Goal: Task Accomplishment & Management: Use online tool/utility

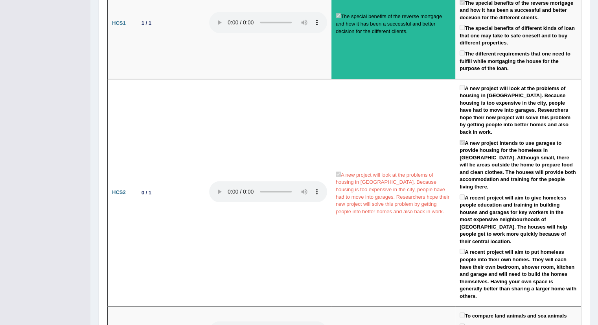
scroll to position [815, 0]
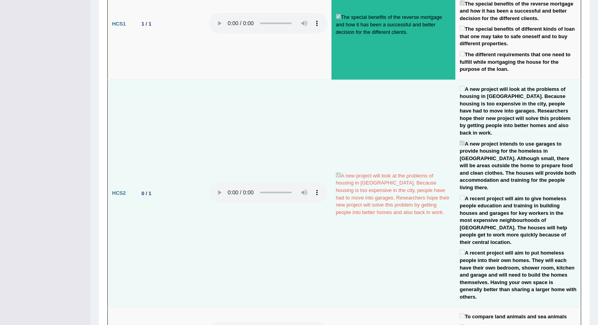
click at [405, 202] on td "A new project will look at the problems of housing in London. Because housing i…" at bounding box center [393, 193] width 124 height 228
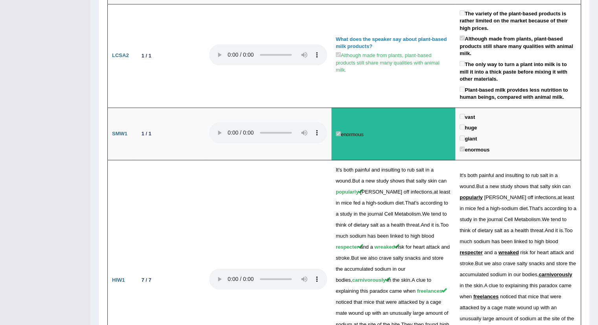
scroll to position [1171, 0]
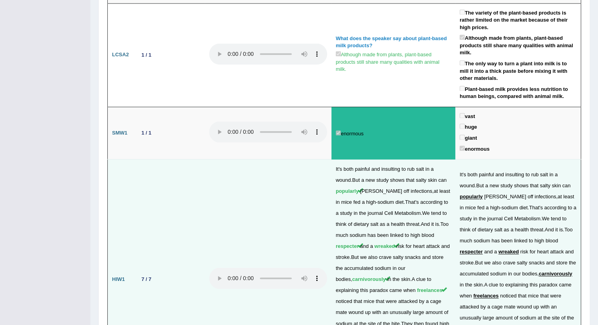
click at [266, 208] on td at bounding box center [268, 279] width 127 height 240
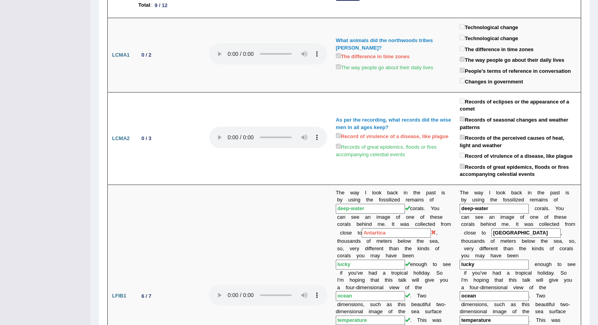
scroll to position [0, 0]
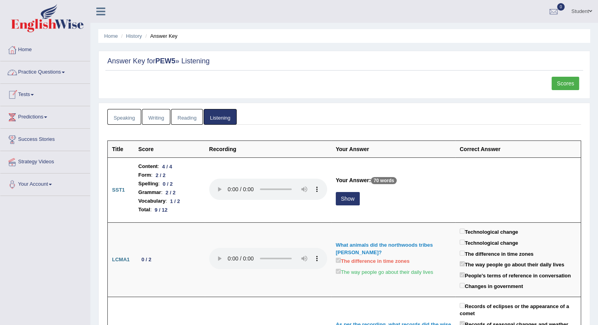
click at [25, 92] on link "Tests" at bounding box center [45, 94] width 90 height 20
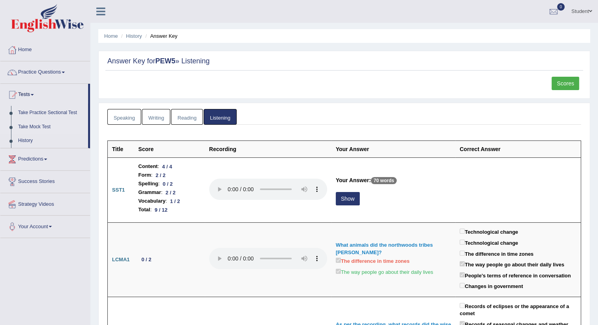
click at [27, 122] on link "Take Mock Test" at bounding box center [52, 127] width 74 height 14
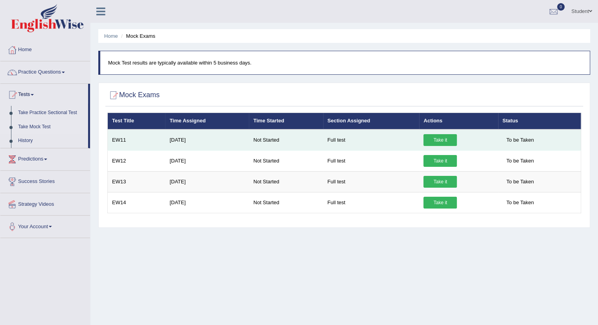
click at [438, 138] on link "Take it" at bounding box center [440, 140] width 33 height 12
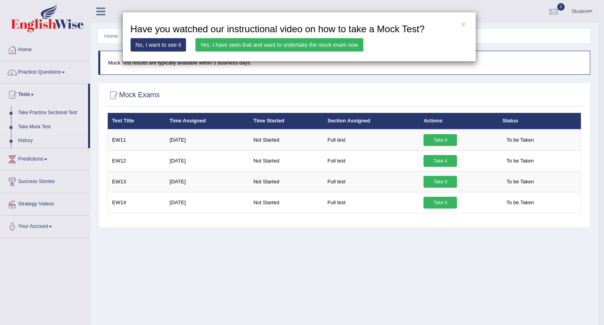
click at [274, 43] on link "Yes, I have seen that and want to undertake the mock exam now" at bounding box center [279, 44] width 168 height 13
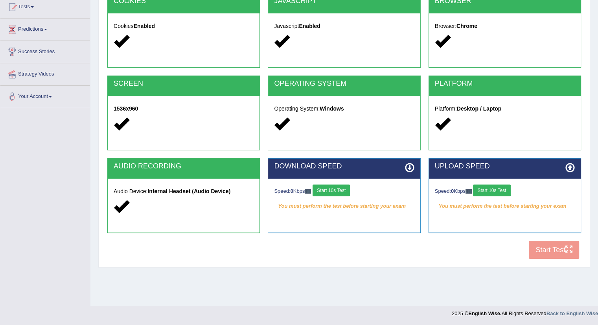
scroll to position [88, 0]
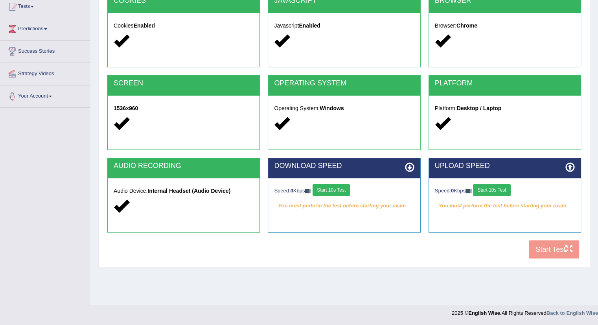
click at [331, 192] on button "Start 10s Test" at bounding box center [331, 190] width 37 height 12
click at [495, 192] on button "Start 10s Test" at bounding box center [491, 190] width 37 height 12
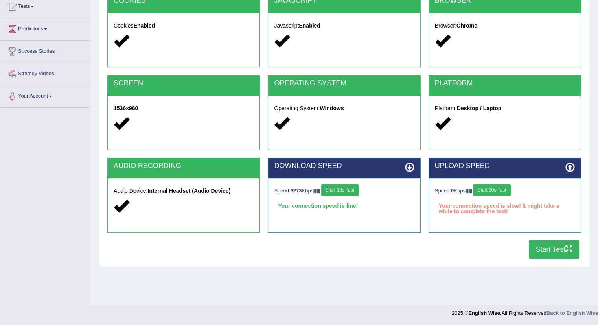
click at [495, 192] on button "Start 10s Test" at bounding box center [491, 190] width 37 height 12
click at [494, 191] on button "Start 10s Test" at bounding box center [491, 190] width 37 height 12
click at [541, 247] on button "Start Test" at bounding box center [554, 249] width 50 height 18
